Goal: Communication & Community: Share content

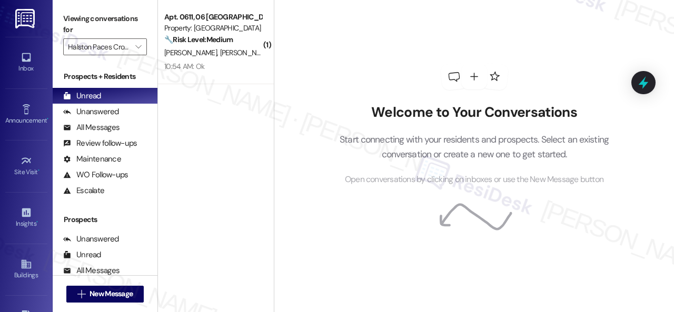
click at [147, 46] on div "Viewing conversations for Halston Paces Crossing " at bounding box center [105, 33] width 105 height 66
click at [143, 46] on span "" at bounding box center [138, 46] width 10 height 17
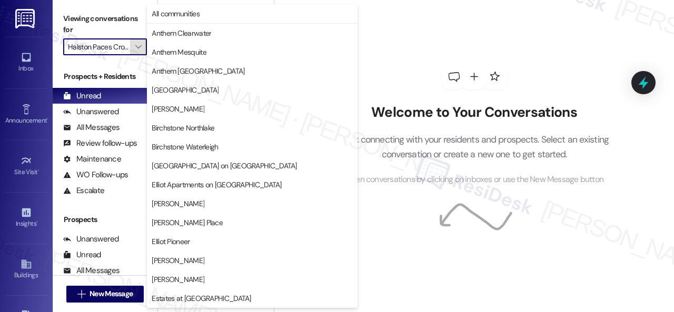
scroll to position [360, 0]
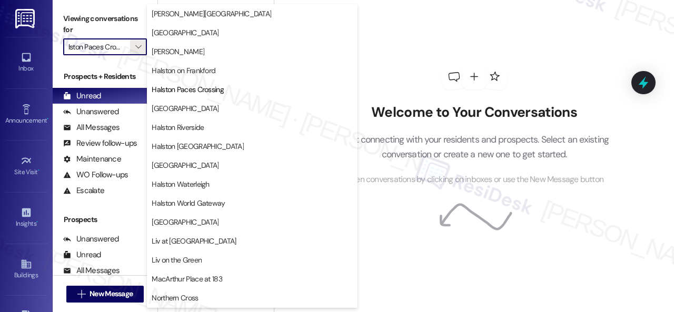
click at [188, 104] on span "[GEOGRAPHIC_DATA]" at bounding box center [185, 108] width 67 height 11
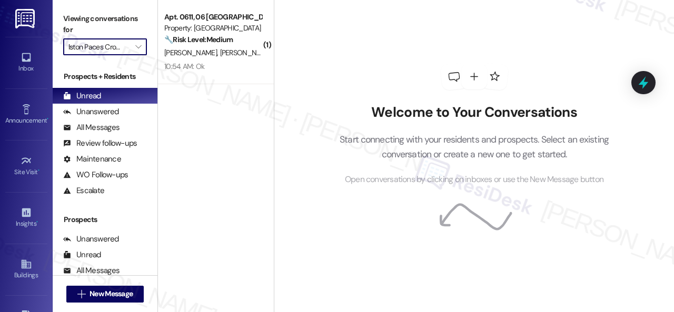
type input "[GEOGRAPHIC_DATA]"
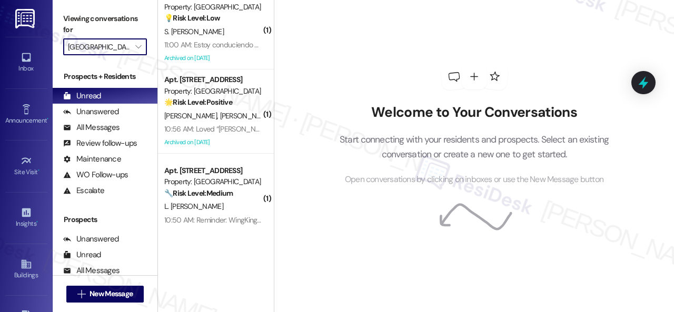
scroll to position [3, 0]
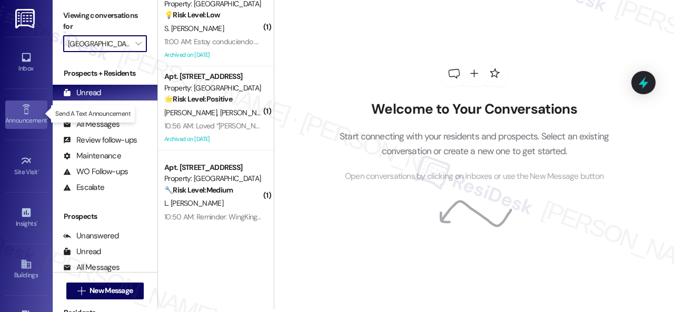
click at [29, 111] on icon at bounding box center [27, 110] width 12 height 12
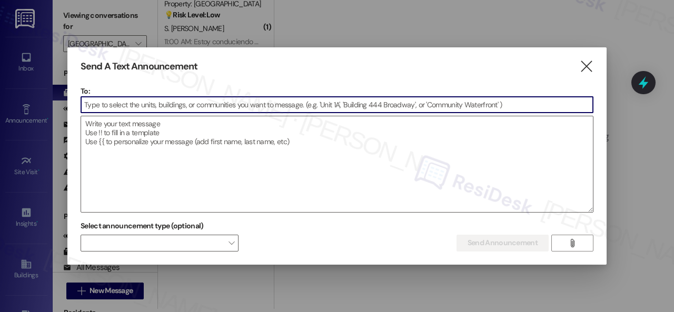
click at [134, 106] on input at bounding box center [336, 105] width 511 height 16
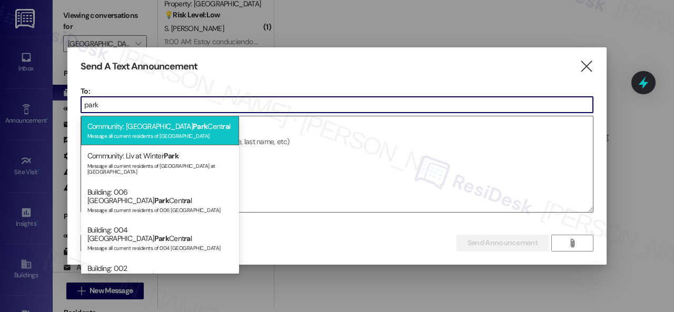
type input "park"
click at [136, 126] on div "Community: [GEOGRAPHIC_DATA] Cent ra l Message all current residents of [GEOGRA…" at bounding box center [160, 131] width 158 height 30
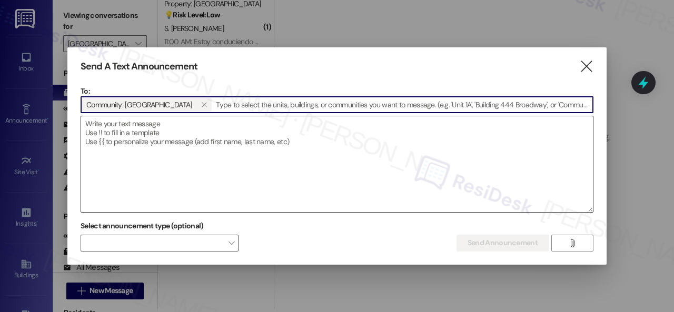
click at [152, 132] on textarea at bounding box center [336, 164] width 511 height 96
paste textarea "Hi {{first_name}}! :zap: OUC Notice: Power will be OFF [DATE] 9 AM–1 PM while c…"
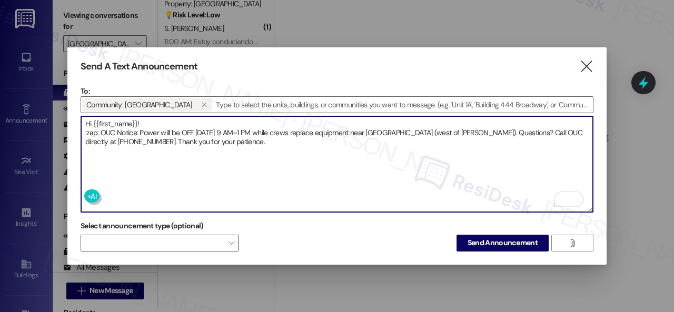
drag, startPoint x: 99, startPoint y: 131, endPoint x: 83, endPoint y: 130, distance: 16.3
click at [83, 130] on textarea "Hi {{first_name}}! :zap: OUC Notice: Power will be OFF [DATE] 9 AM–1 PM while c…" at bounding box center [336, 164] width 511 height 96
click at [167, 120] on textarea "Hi {{first_name}}! ⚡OUC Notice: Power will be OFF [DATE] 9 AM–1 PM while crews …" at bounding box center [336, 164] width 511 height 96
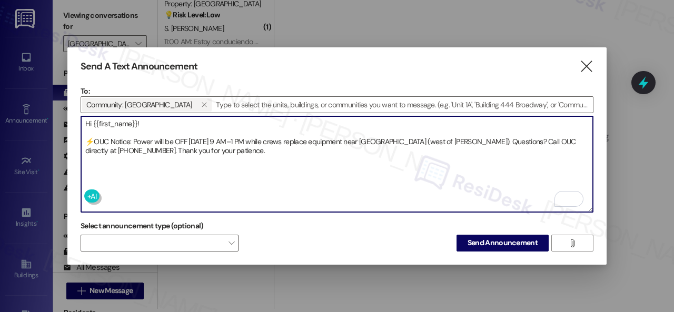
type textarea "Hi {{first_name}}! ⚡OUC Notice: Power will be OFF [DATE] 9 AM–1 PM while crews …"
click at [203, 244] on span at bounding box center [160, 243] width 158 height 17
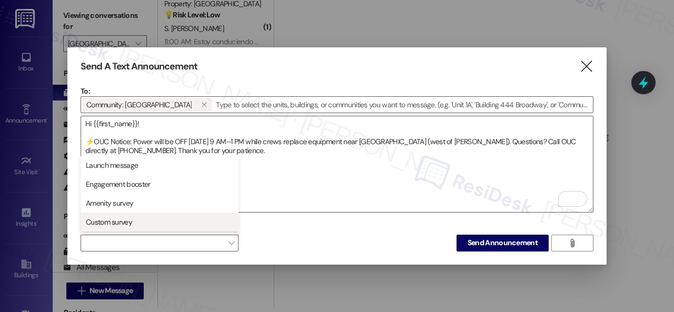
click at [112, 223] on span "Custom survey" at bounding box center [109, 222] width 46 height 11
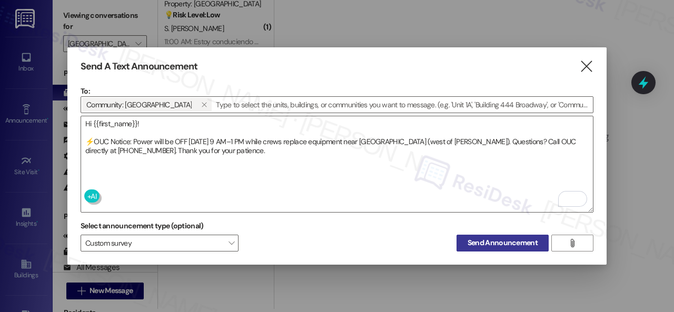
click at [490, 244] on span "Send Announcement" at bounding box center [502, 242] width 70 height 11
